Goal: Task Accomplishment & Management: Use online tool/utility

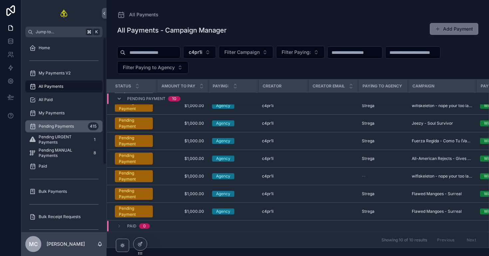
scroll to position [31, 0]
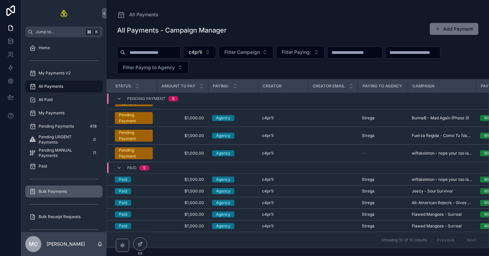
click at [63, 192] on span "Bulk Payments" at bounding box center [53, 191] width 28 height 5
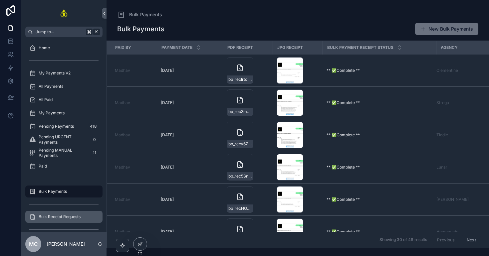
click at [70, 215] on span "Bulk Receipt Requests" at bounding box center [60, 216] width 42 height 5
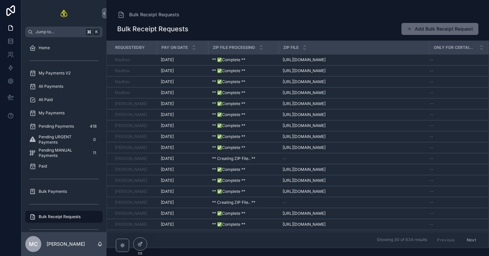
click at [428, 26] on button "Add Bulk Receipt Request" at bounding box center [439, 29] width 77 height 12
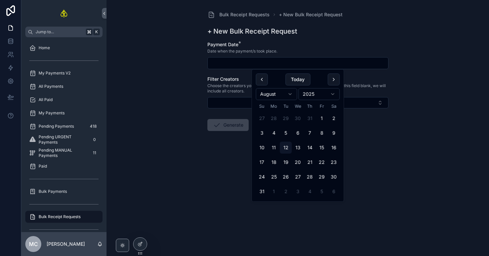
click at [306, 67] on input "scrollable content" at bounding box center [298, 63] width 180 height 9
click at [262, 146] on button "10" at bounding box center [262, 148] width 12 height 12
type input "*********"
click at [228, 124] on button "Generate" at bounding box center [227, 125] width 41 height 12
